Goal: Transaction & Acquisition: Purchase product/service

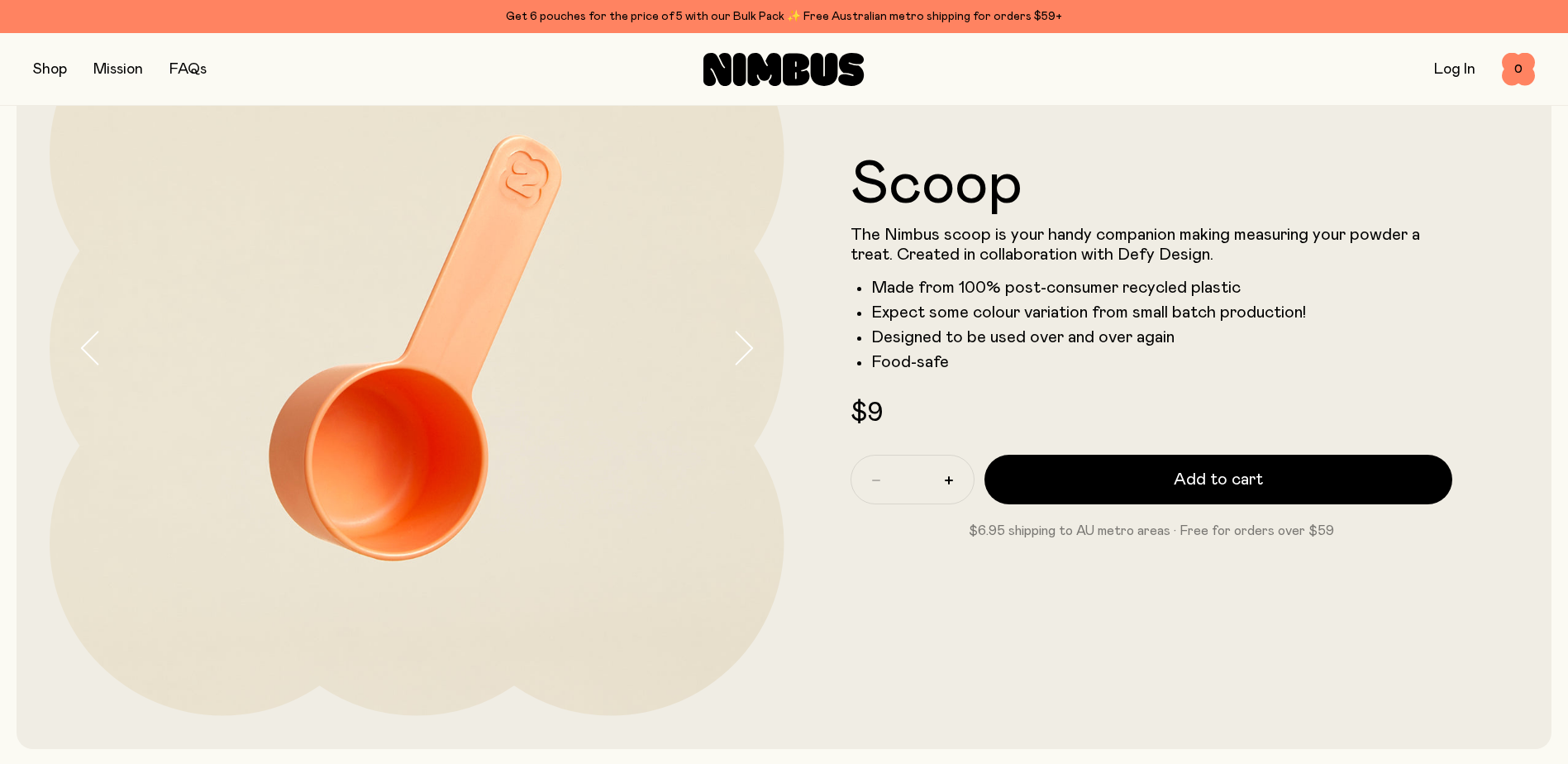
scroll to position [248, 0]
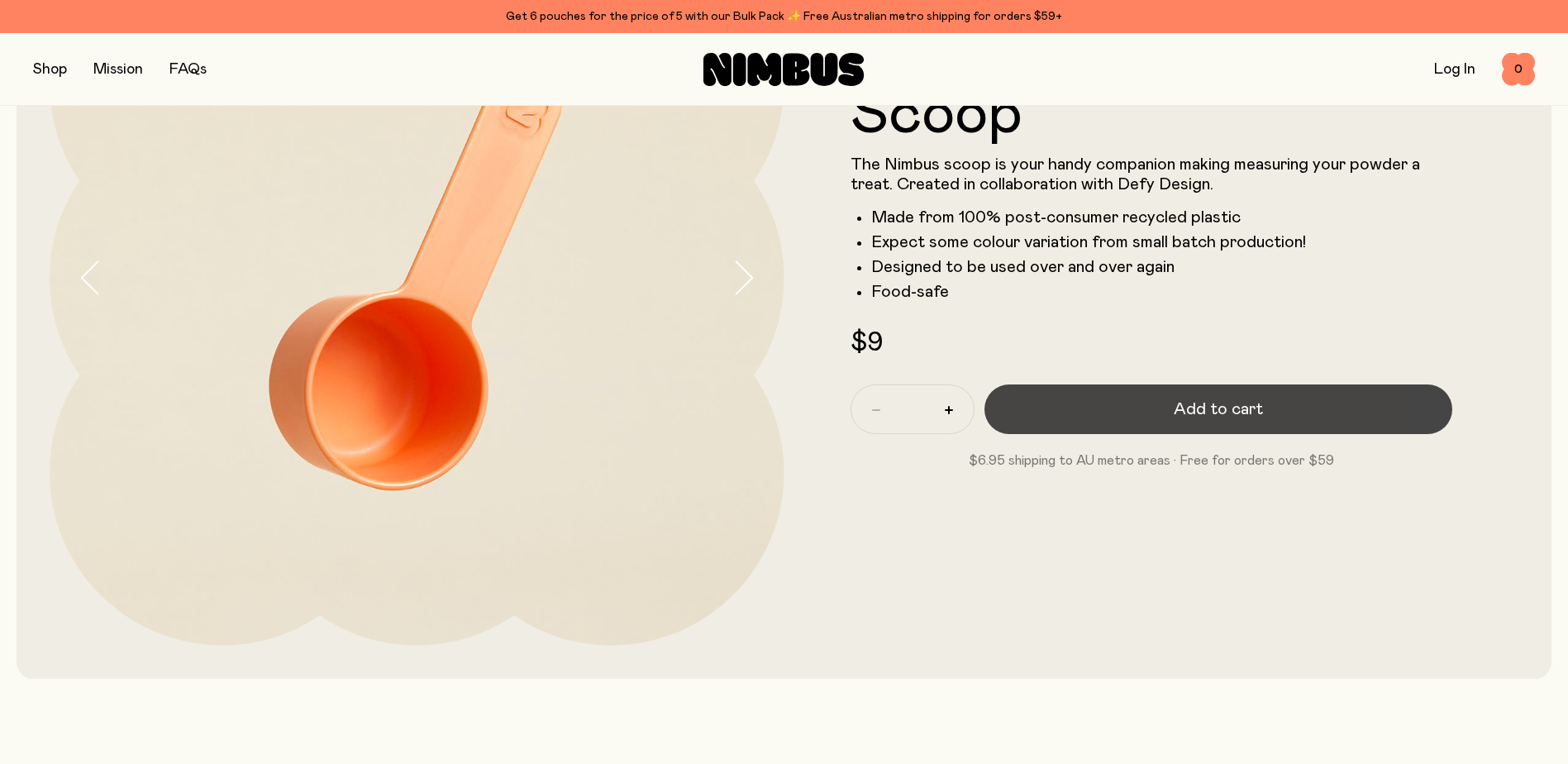
click at [1194, 412] on span "Add to cart" at bounding box center [1218, 409] width 89 height 23
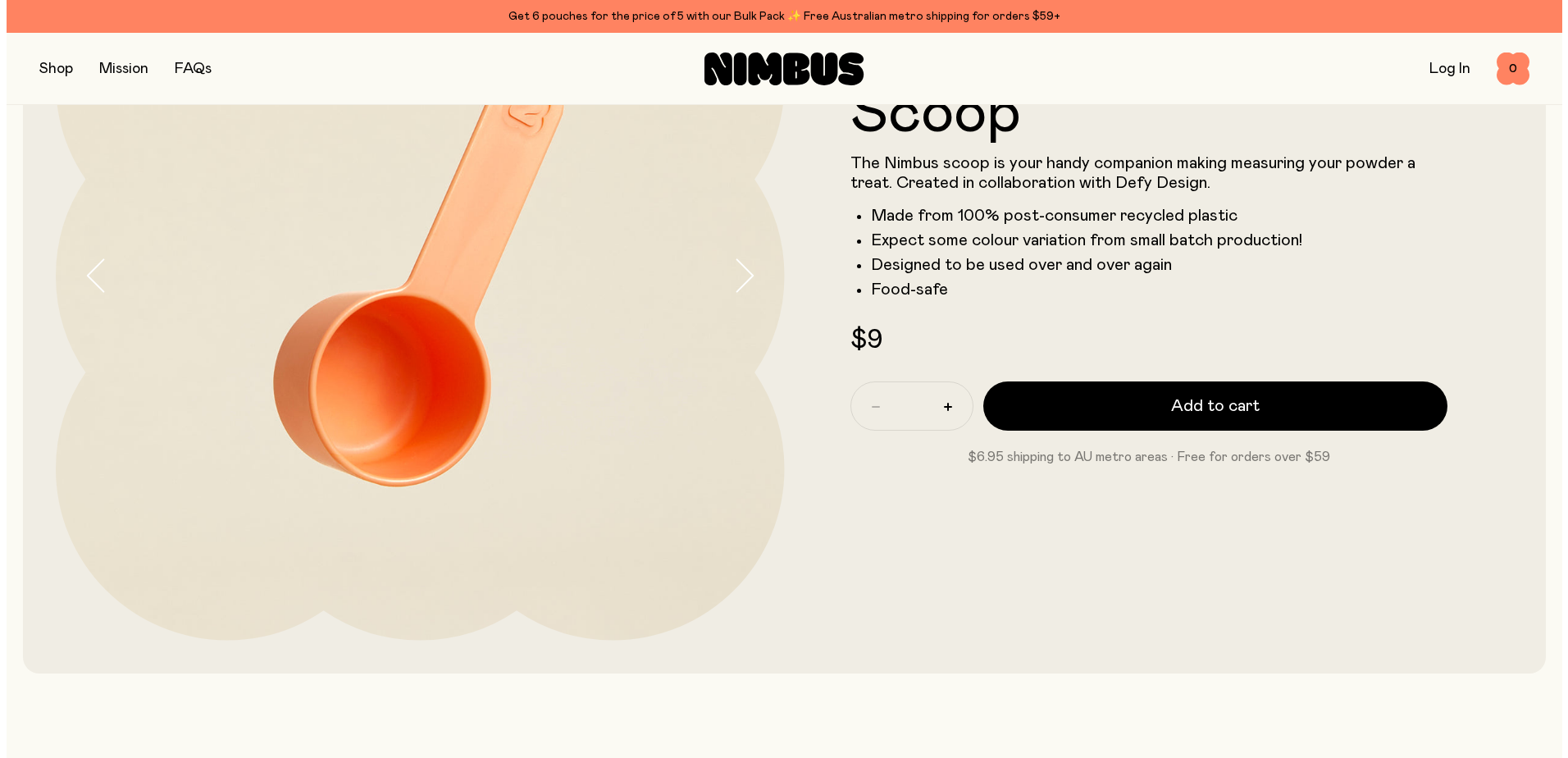
scroll to position [0, 0]
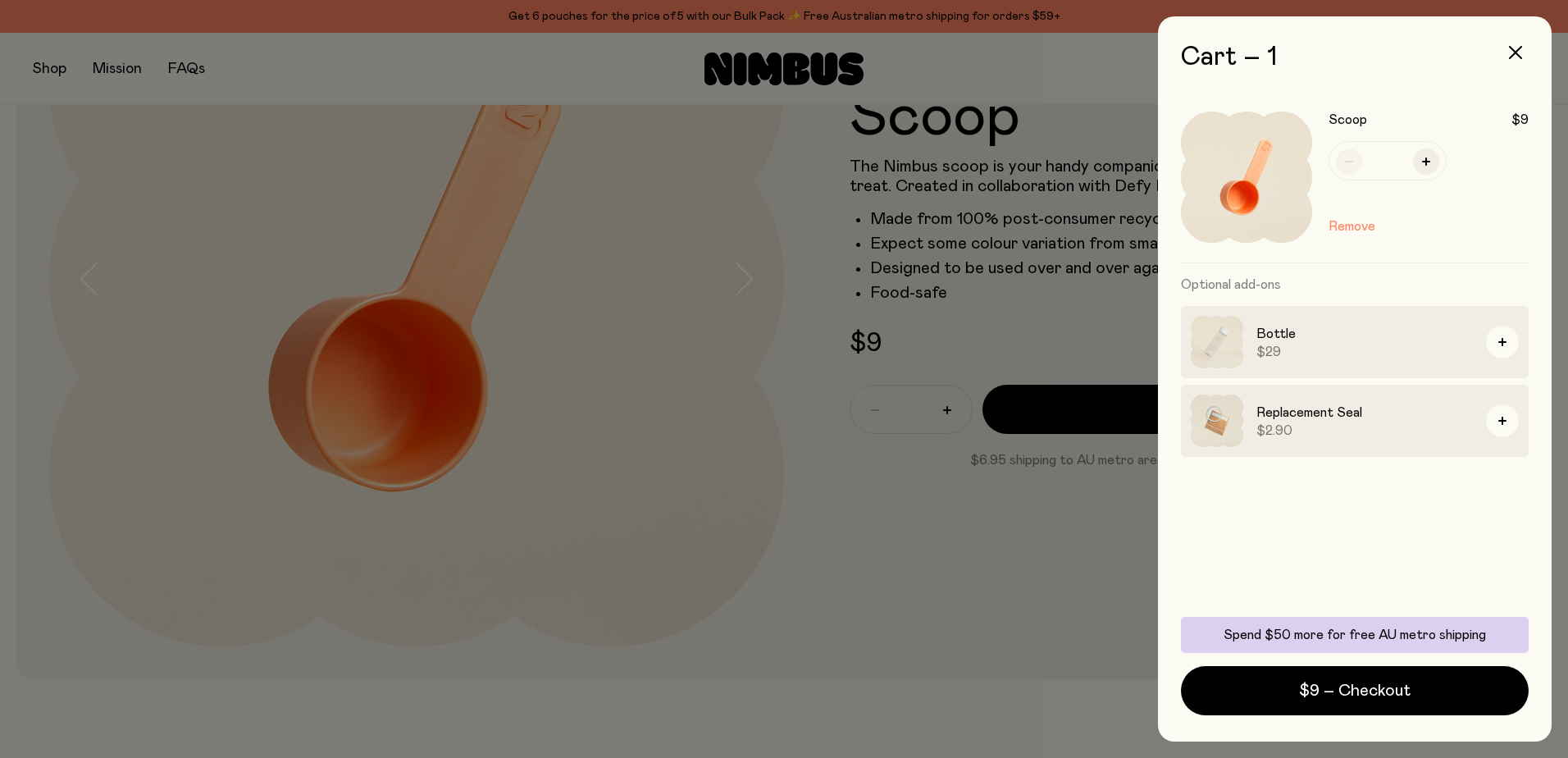
click at [688, 576] on div at bounding box center [784, 379] width 1568 height 758
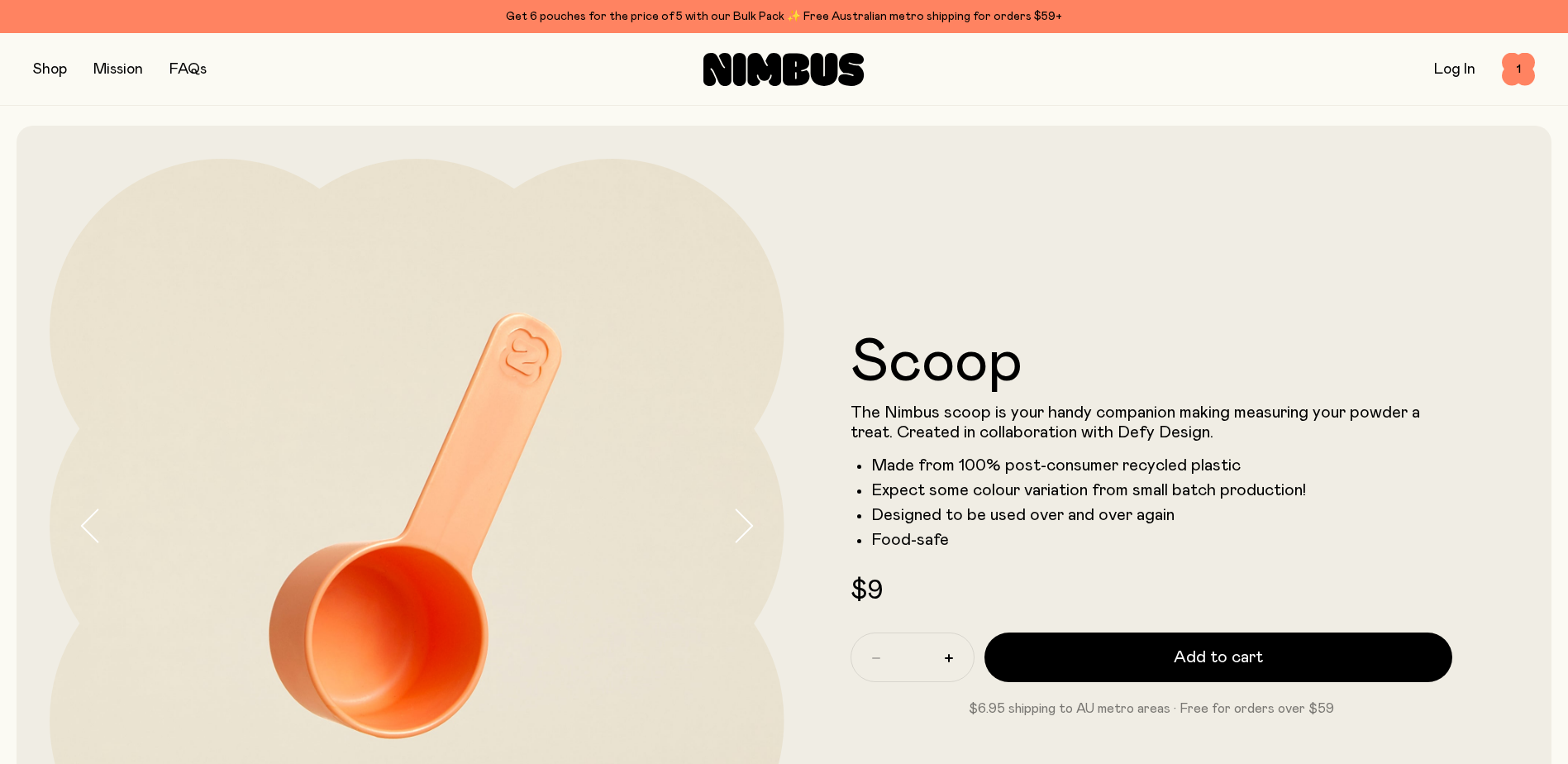
click at [53, 66] on button "button" at bounding box center [49, 69] width 34 height 23
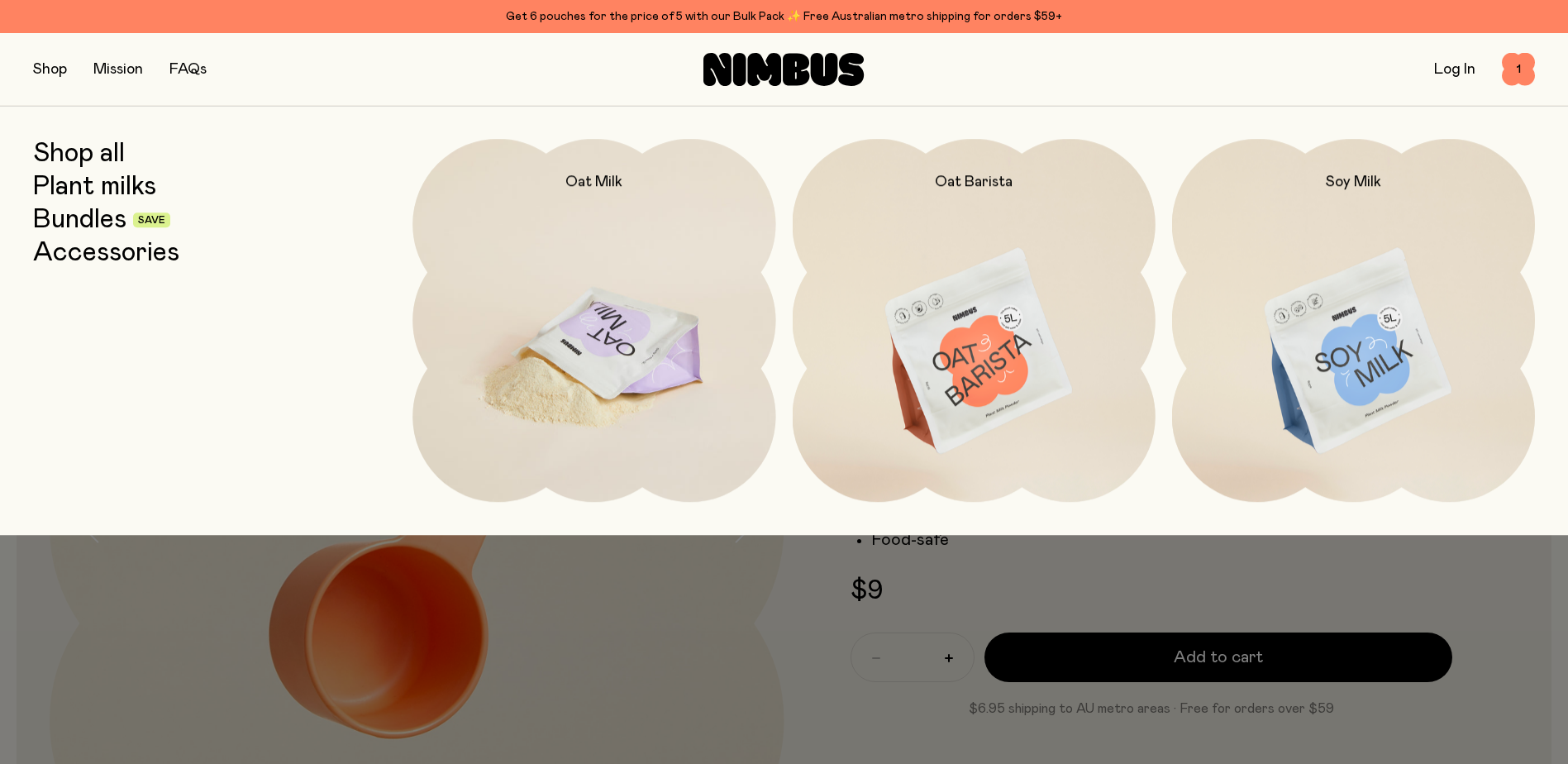
click at [581, 367] on img at bounding box center [594, 352] width 363 height 426
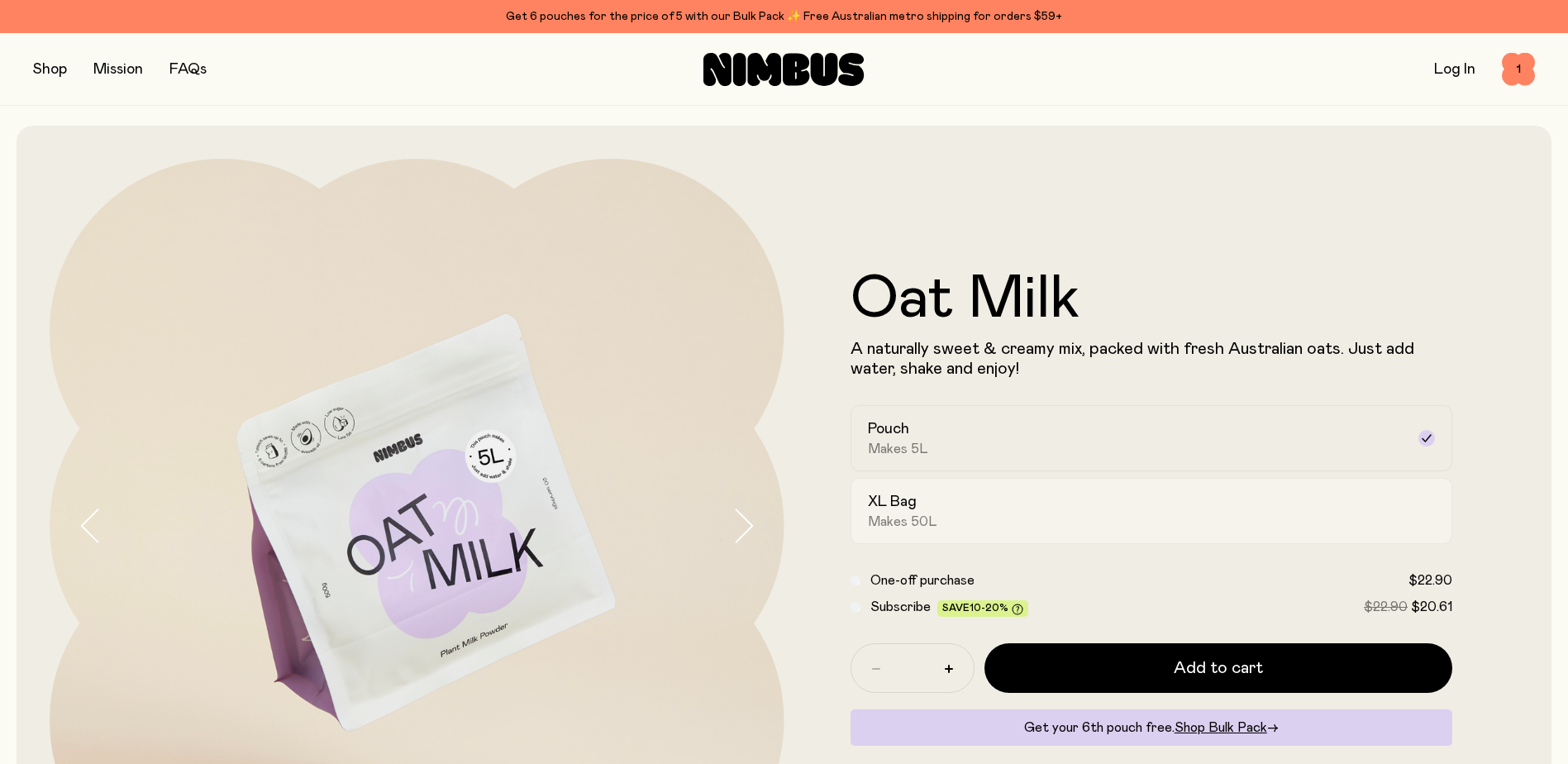
click at [891, 521] on span "Makes 50L" at bounding box center [902, 521] width 69 height 16
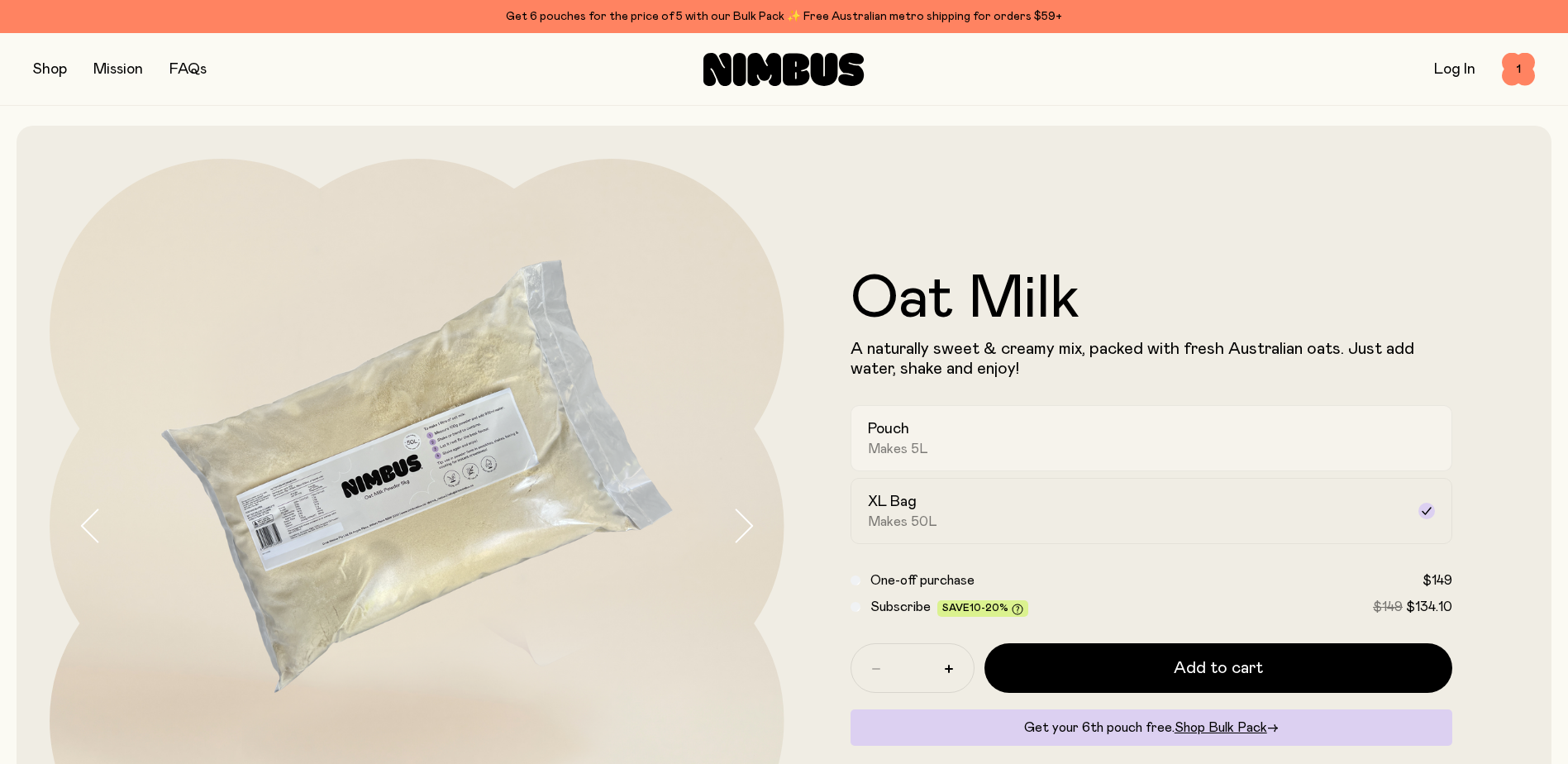
click at [881, 441] on span "Makes 5L" at bounding box center [897, 448] width 60 height 16
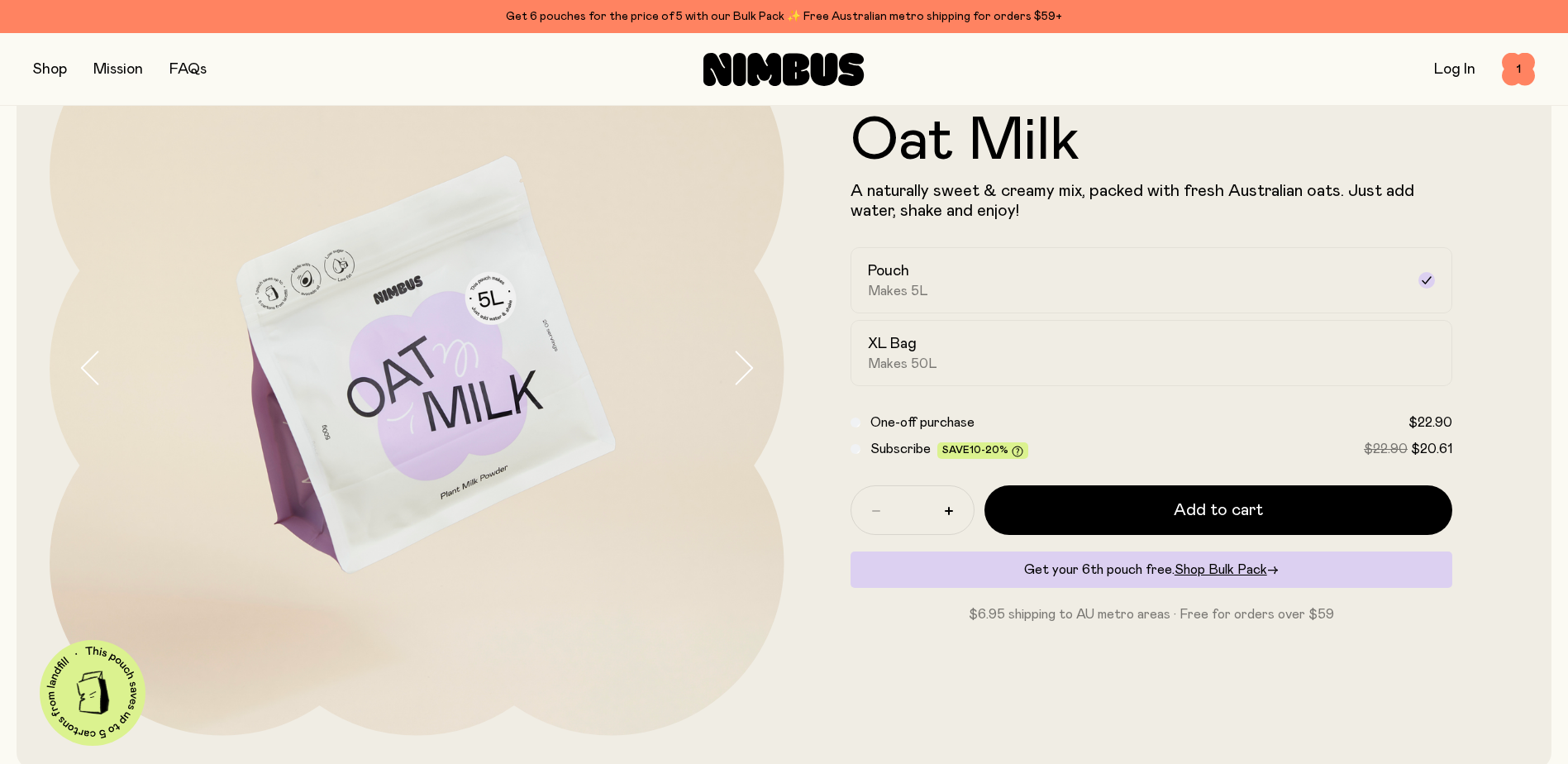
scroll to position [165, 0]
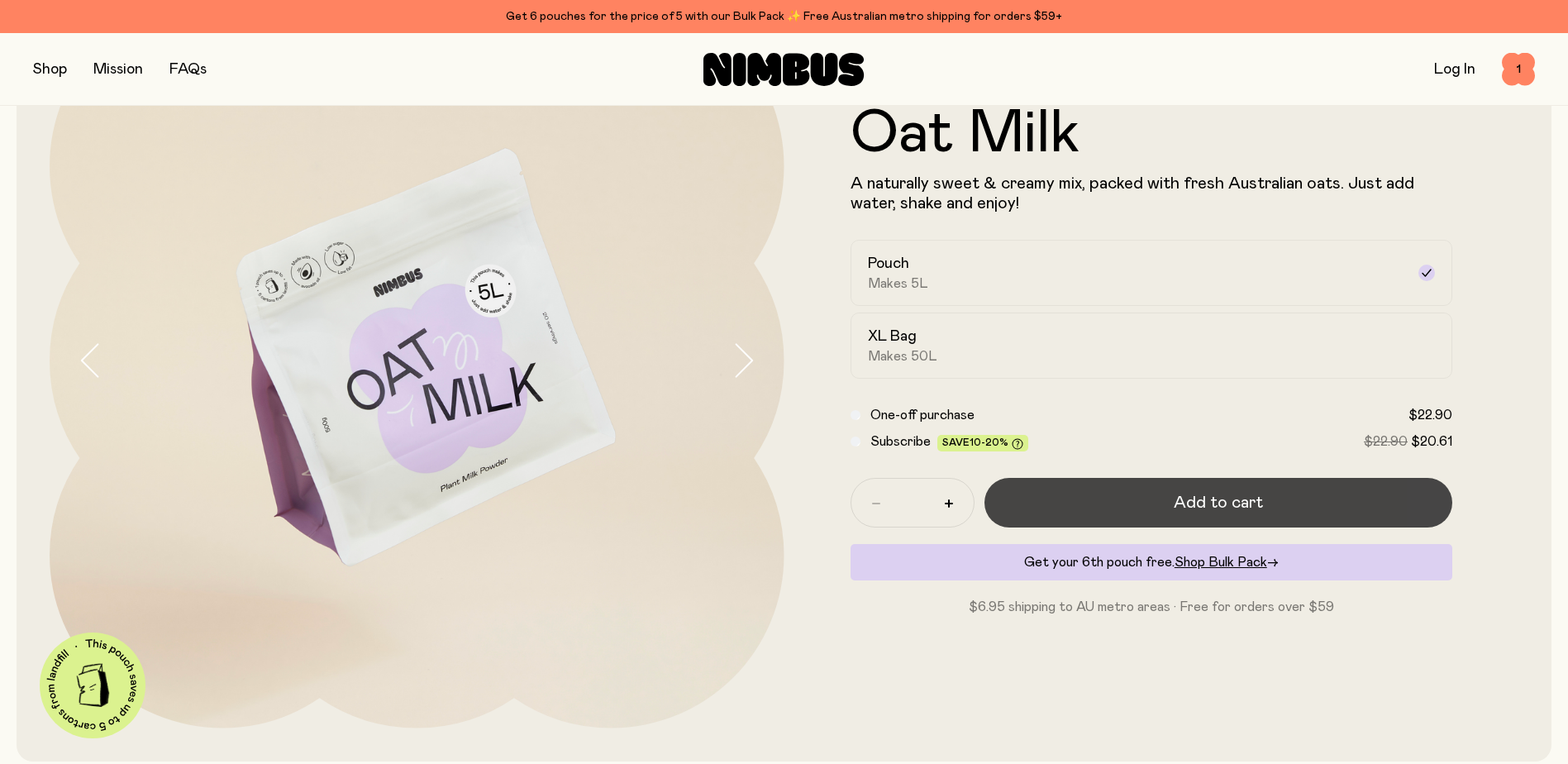
click at [1217, 501] on span "Add to cart" at bounding box center [1218, 503] width 89 height 23
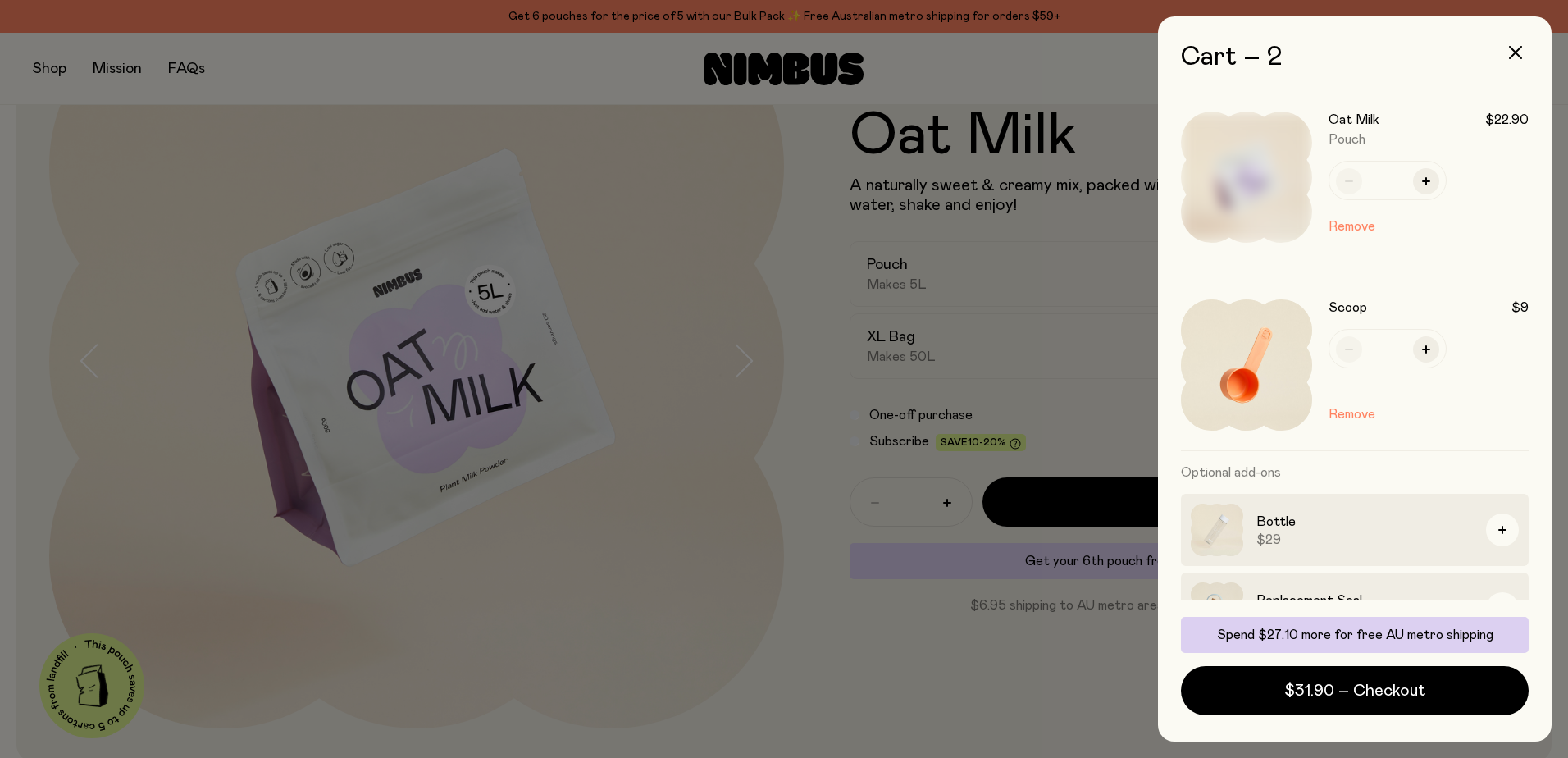
scroll to position [45, 0]
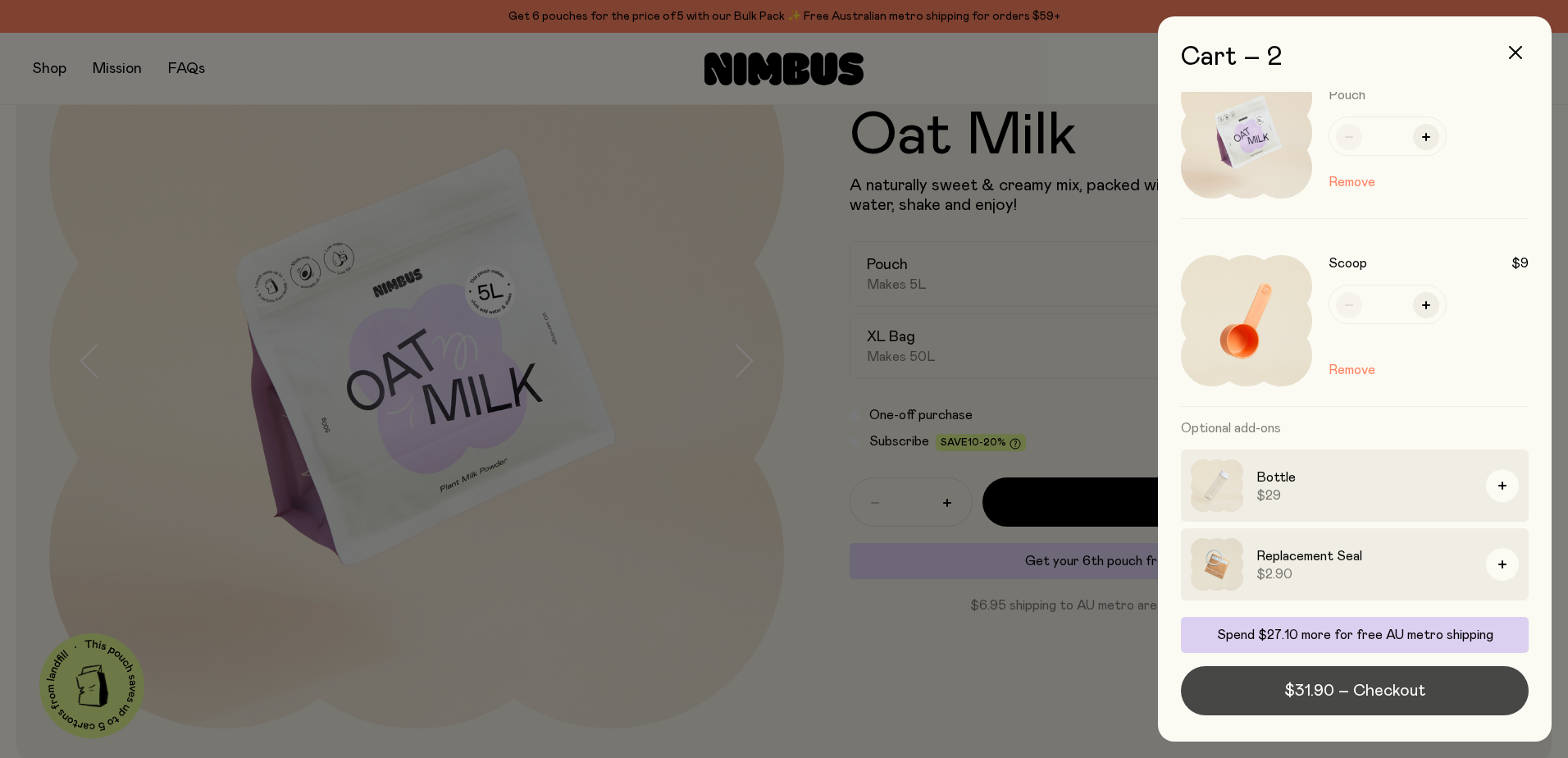
click at [1334, 685] on span "$31.90 – Checkout" at bounding box center [1355, 690] width 141 height 23
